Goal: Information Seeking & Learning: Learn about a topic

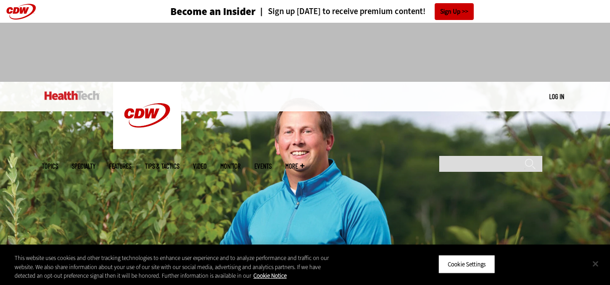
click at [598, 264] on button "Close" at bounding box center [596, 263] width 20 height 20
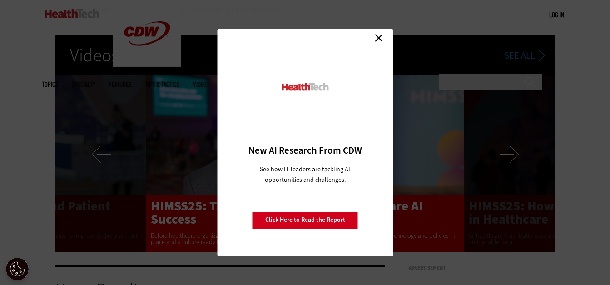
scroll to position [1629, 0]
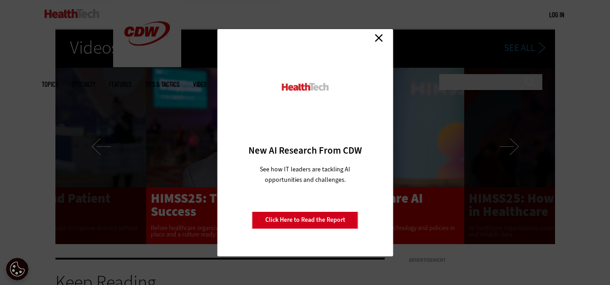
click at [379, 39] on link "Close" at bounding box center [379, 38] width 14 height 14
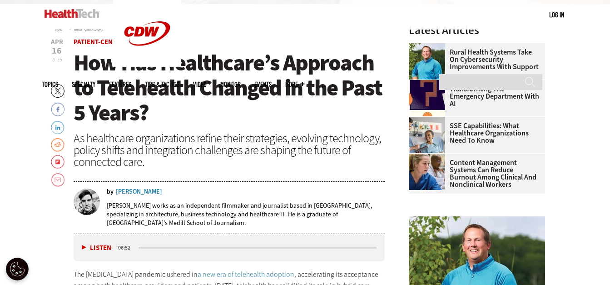
scroll to position [303, 0]
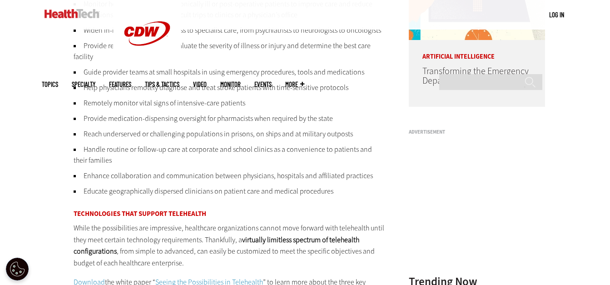
scroll to position [782, 0]
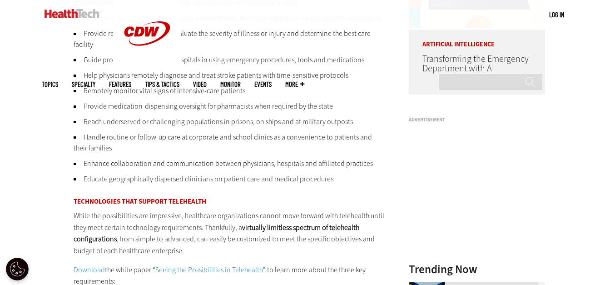
click at [587, 94] on div "Become an Insider Sign up today to receive premium content! Sign Up MENU Log in…" at bounding box center [305, 244] width 610 height 2052
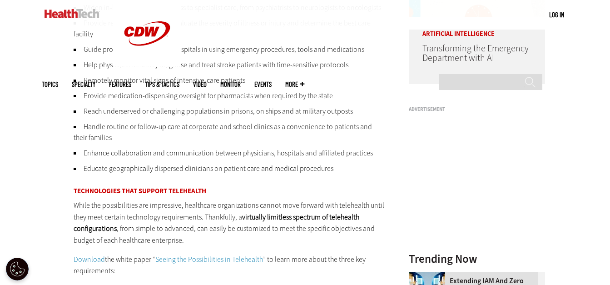
scroll to position [771, 0]
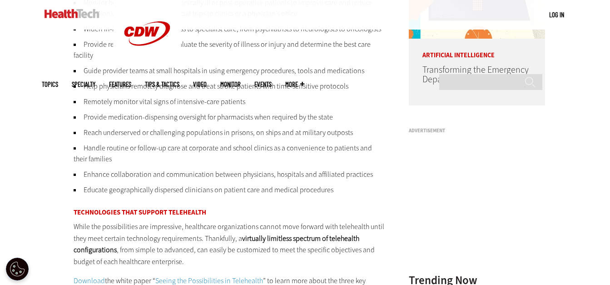
click at [609, 7] on div "MENU Log in Mobile menu Topics Artificial Intelligence Cloud Data Analytics Dat…" at bounding box center [305, 15] width 610 height 30
drag, startPoint x: 609, startPoint y: 7, endPoint x: 600, endPoint y: 100, distance: 93.6
click at [600, 100] on div "Become an Insider Sign up today to receive premium content! Sign Up MENU Log in…" at bounding box center [305, 255] width 610 height 2052
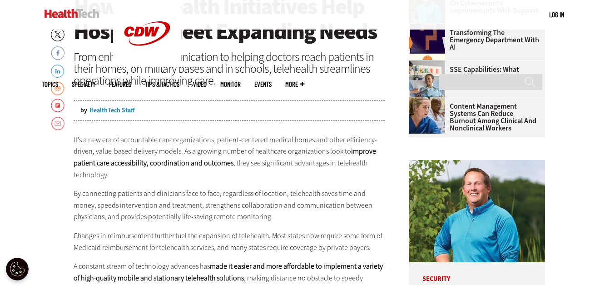
scroll to position [91, 0]
